Goal: Register for event/course

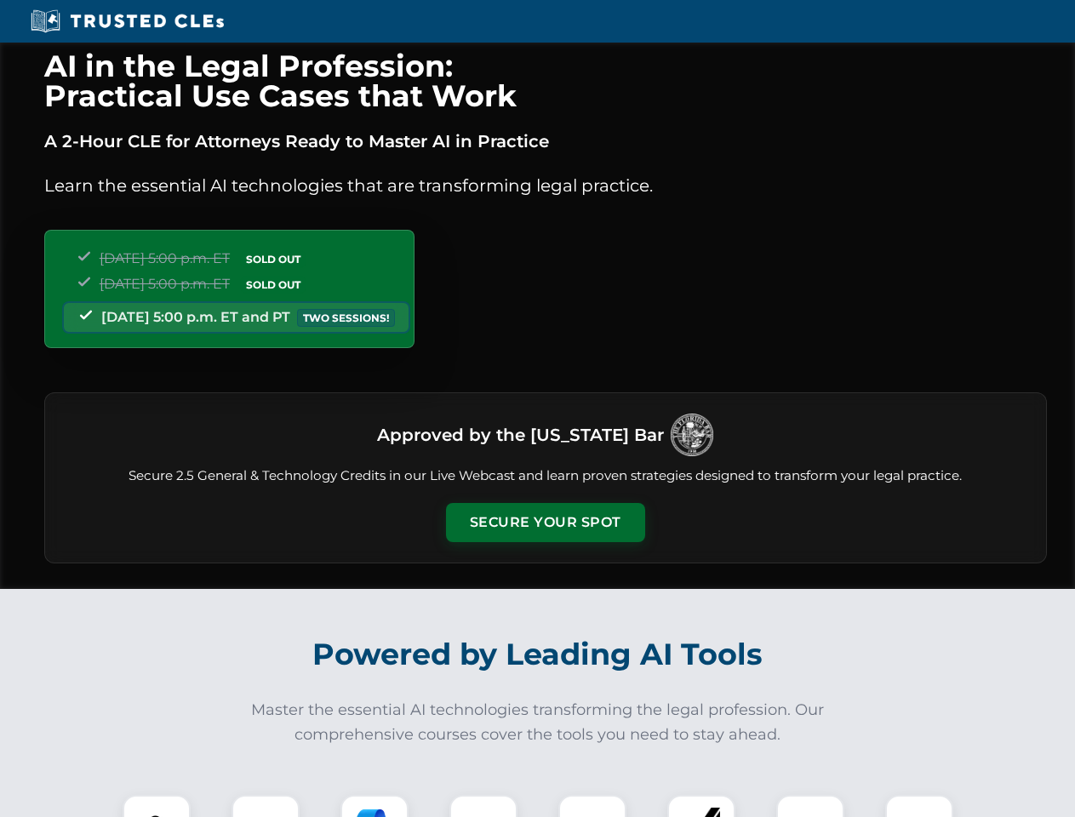
click at [545, 523] on button "Secure Your Spot" at bounding box center [545, 522] width 199 height 39
click at [157, 806] on img at bounding box center [156, 829] width 49 height 49
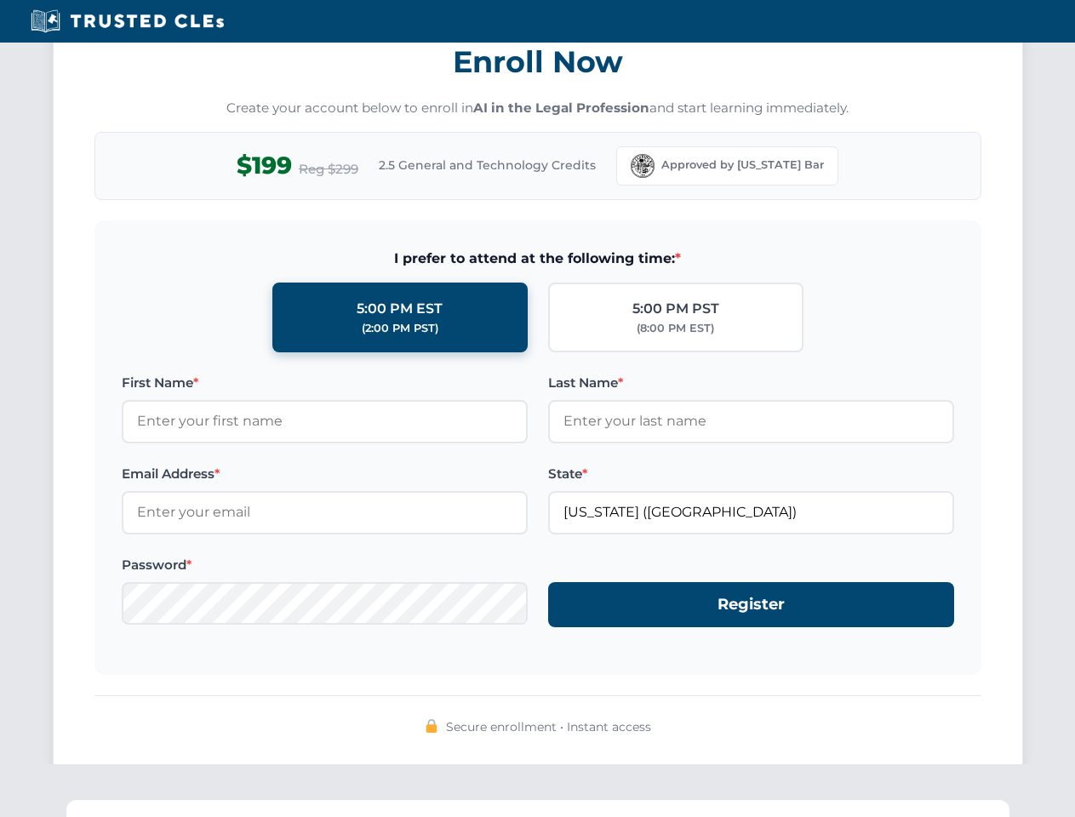
scroll to position [1671, 0]
